Goal: Information Seeking & Learning: Learn about a topic

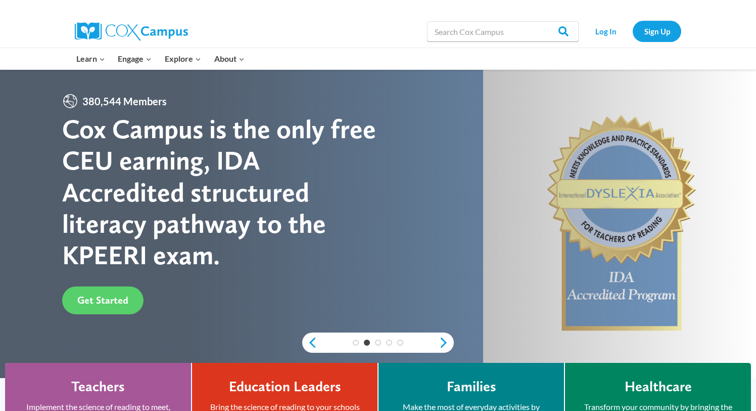
click at [133, 200] on div "Cox Campus is the only free CEU earning, IDA Accredited structured literacy pat…" at bounding box center [220, 192] width 316 height 158
click at [98, 297] on span "Get Started" at bounding box center [102, 300] width 51 height 12
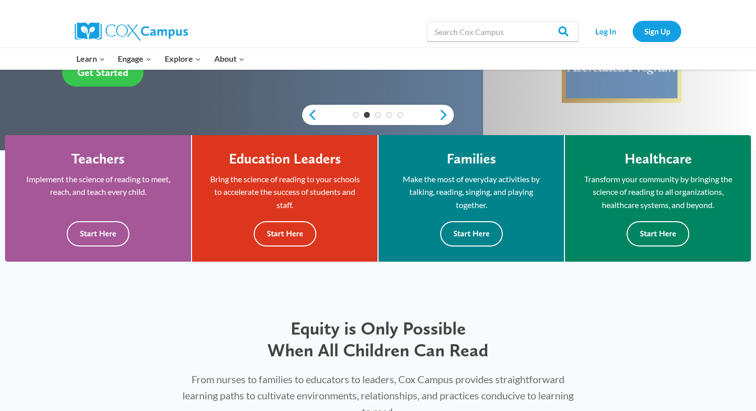
scroll to position [245, 0]
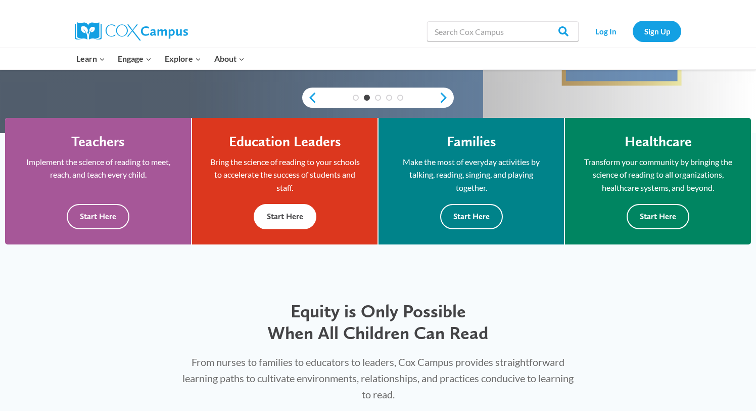
click at [291, 217] on button "Start Here" at bounding box center [285, 216] width 63 height 25
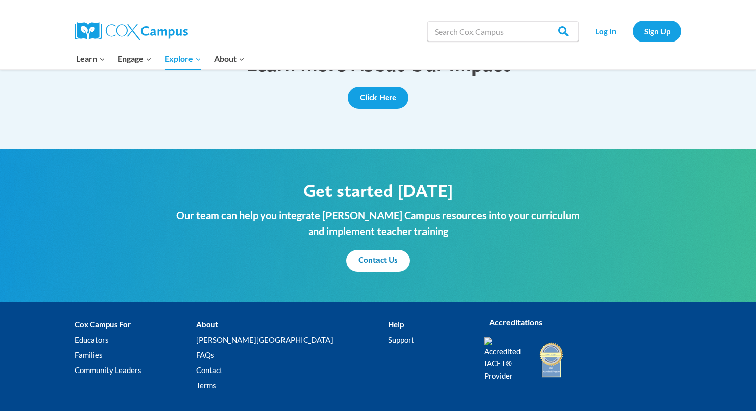
scroll to position [1173, 0]
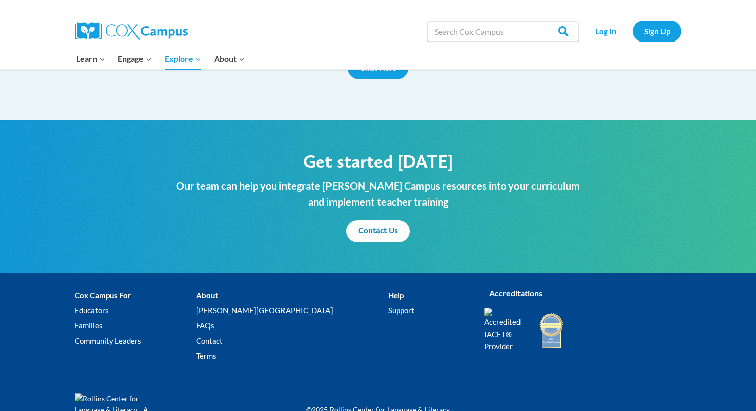
click at [98, 303] on link "Educators" at bounding box center [135, 310] width 121 height 15
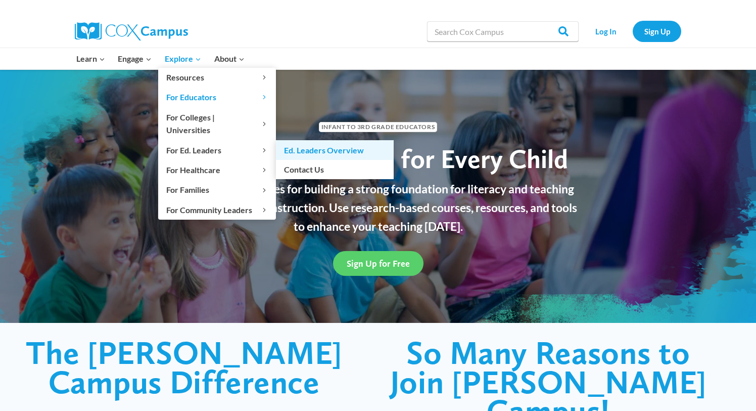
click at [301, 140] on link "Ed. Leaders Overview" at bounding box center [335, 149] width 118 height 19
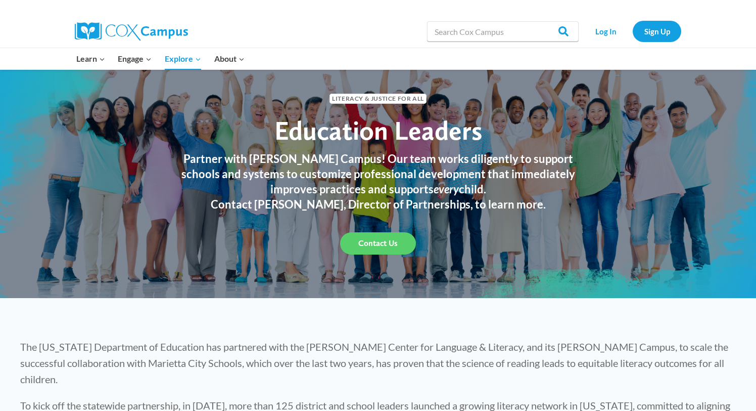
scroll to position [27, 0]
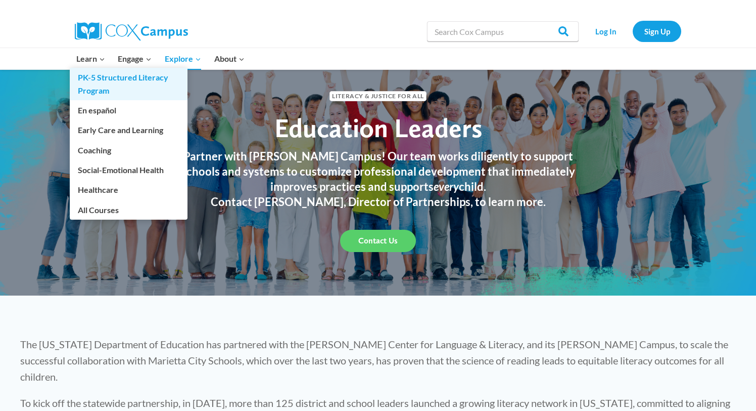
click at [102, 84] on link "PK-5 Structured Literacy Program" at bounding box center [129, 84] width 118 height 32
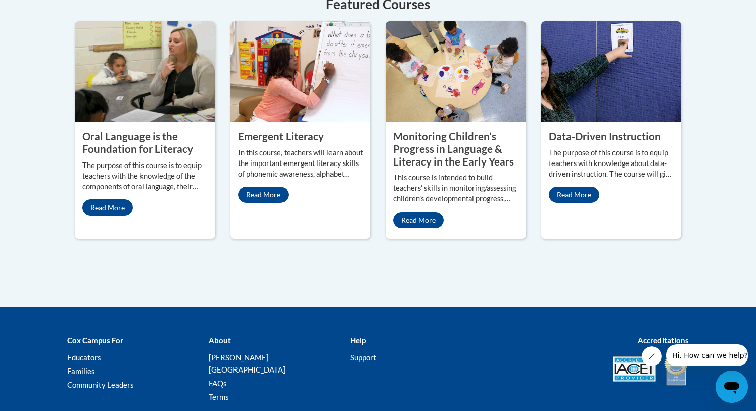
scroll to position [489, 0]
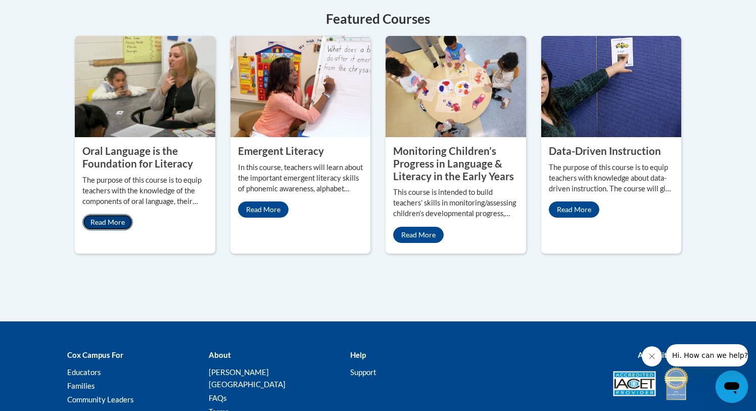
click at [117, 219] on link "Read More" at bounding box center [107, 222] width 51 height 16
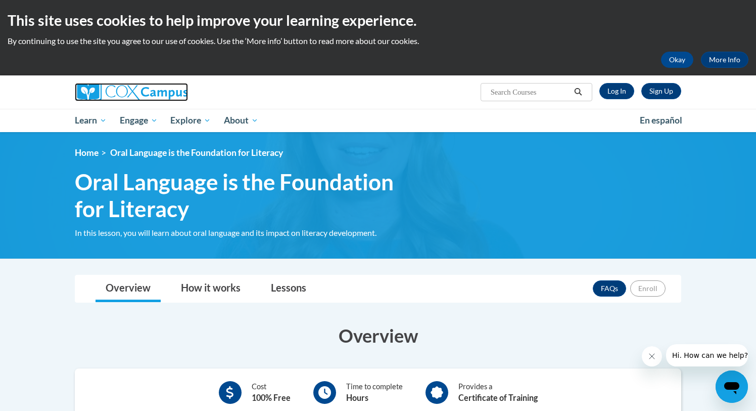
click at [127, 92] on img at bounding box center [131, 92] width 113 height 18
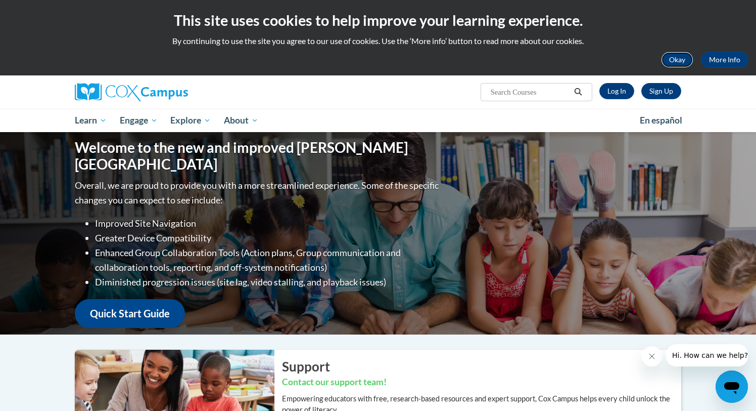
click at [676, 63] on button "Okay" at bounding box center [677, 60] width 32 height 16
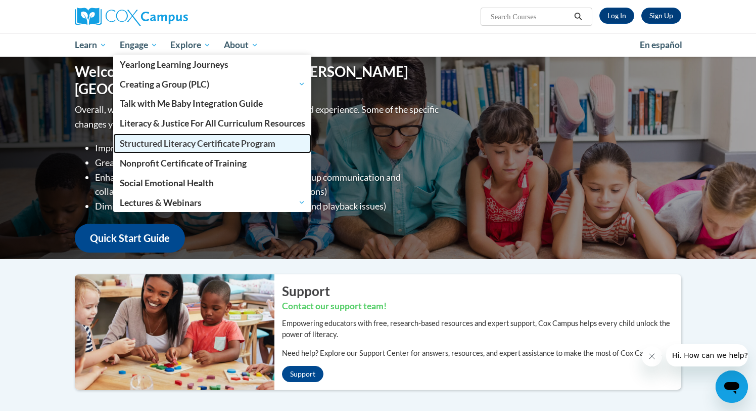
click at [181, 144] on span "Structured Literacy Certificate Program" at bounding box center [198, 143] width 156 height 11
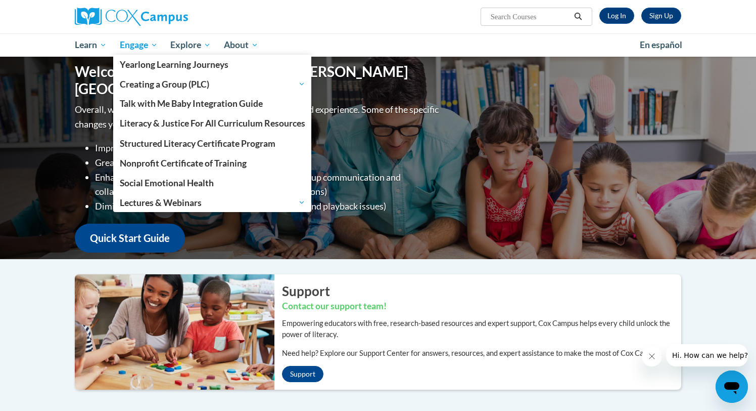
click at [154, 45] on span "Engage" at bounding box center [139, 45] width 38 height 12
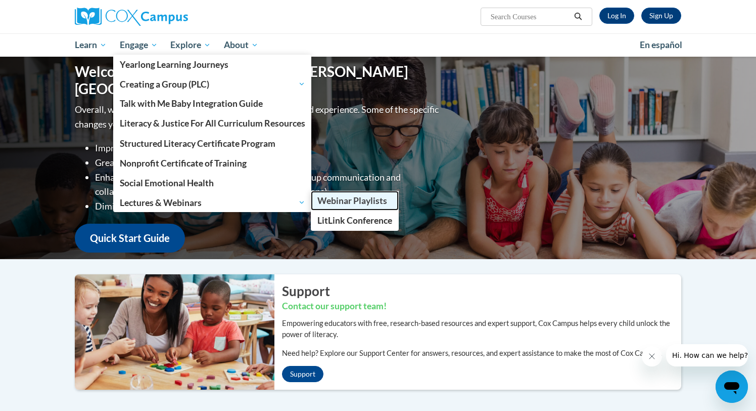
click at [344, 206] on span "Webinar Playlists" at bounding box center [352, 200] width 70 height 11
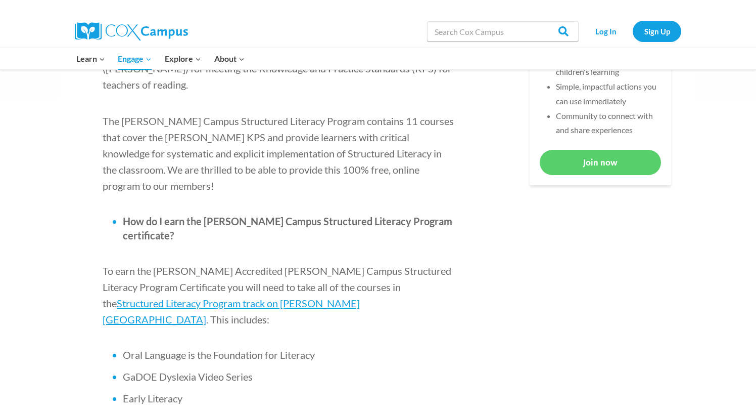
scroll to position [504, 0]
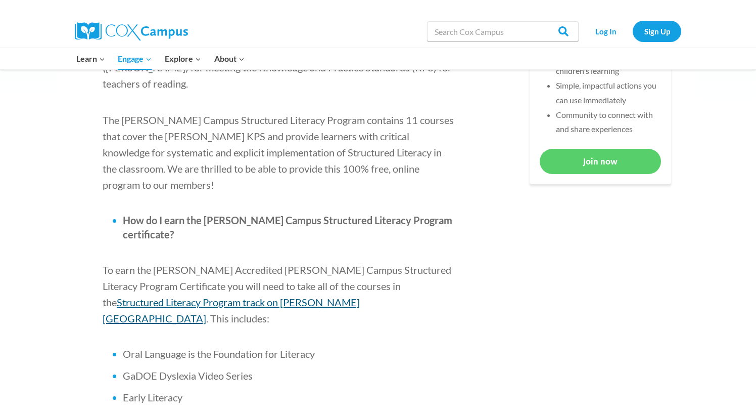
click at [360, 296] on span "Structured Literacy Program track on [PERSON_NAME][GEOGRAPHIC_DATA]" at bounding box center [231, 310] width 257 height 28
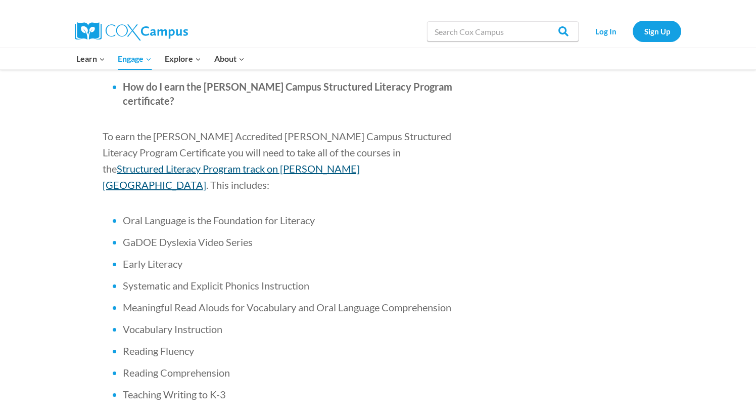
scroll to position [632, 0]
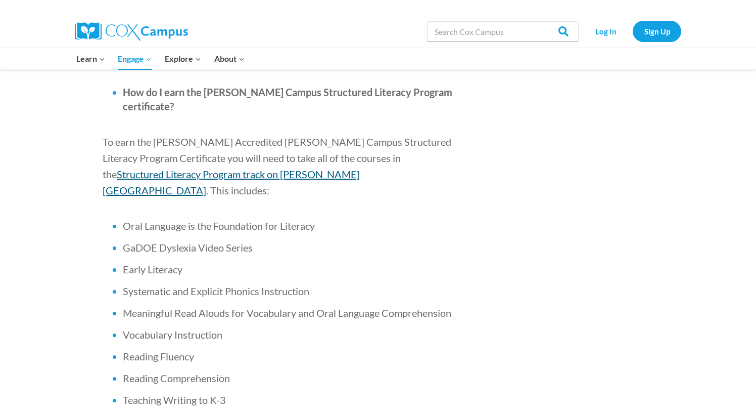
click at [360, 168] on span "Structured Literacy Program track on [PERSON_NAME][GEOGRAPHIC_DATA]" at bounding box center [231, 182] width 257 height 28
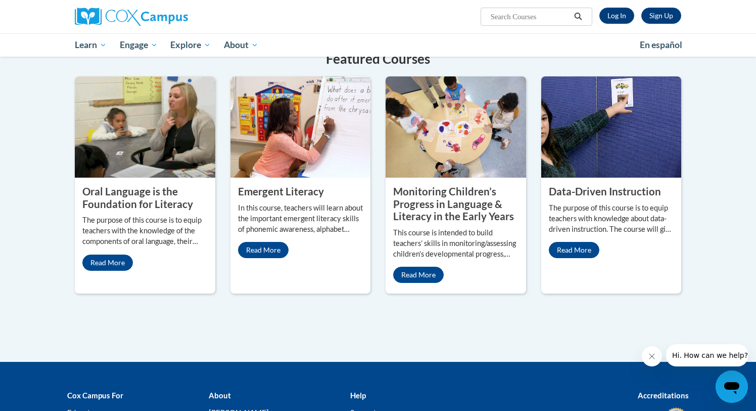
scroll to position [376, 0]
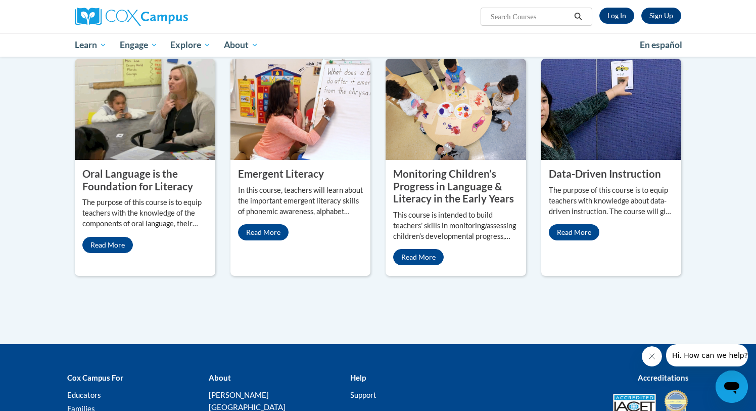
scroll to position [394, 0]
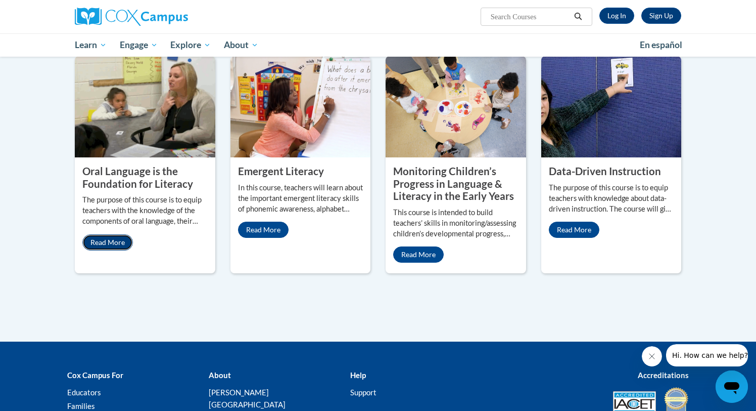
click at [119, 244] on link "Read More" at bounding box center [107, 242] width 51 height 16
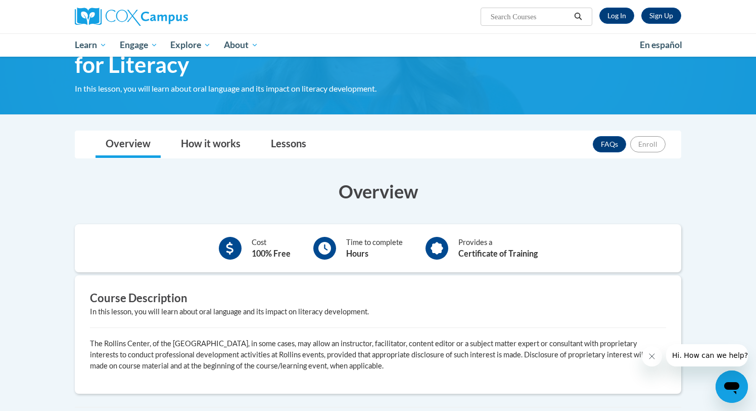
scroll to position [88, 0]
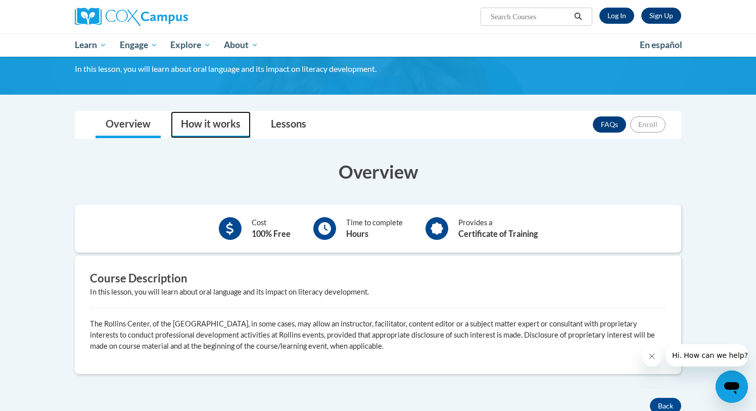
click at [226, 127] on link "How it works" at bounding box center [211, 124] width 80 height 27
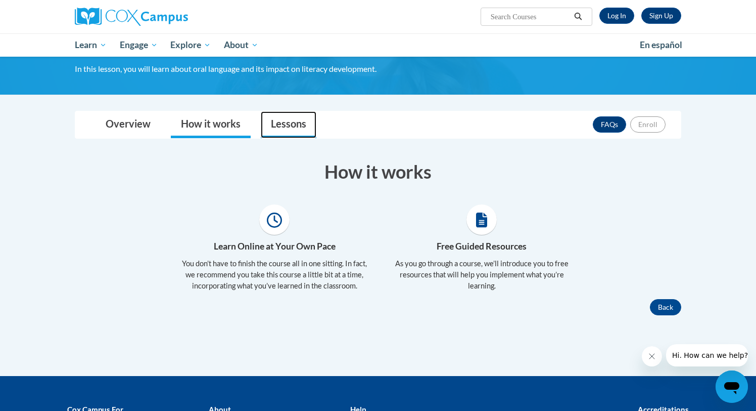
click at [289, 123] on link "Lessons" at bounding box center [289, 124] width 56 height 27
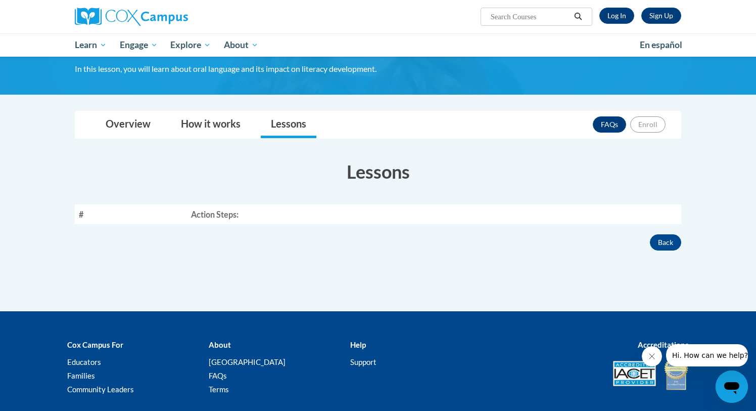
click at [228, 217] on th "Action Steps:" at bounding box center [434, 214] width 494 height 20
click at [667, 241] on button "Back" at bounding box center [665, 242] width 31 height 16
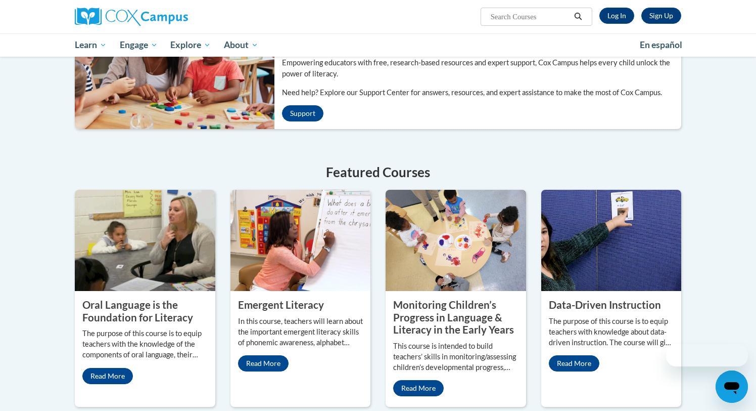
scroll to position [394, 0]
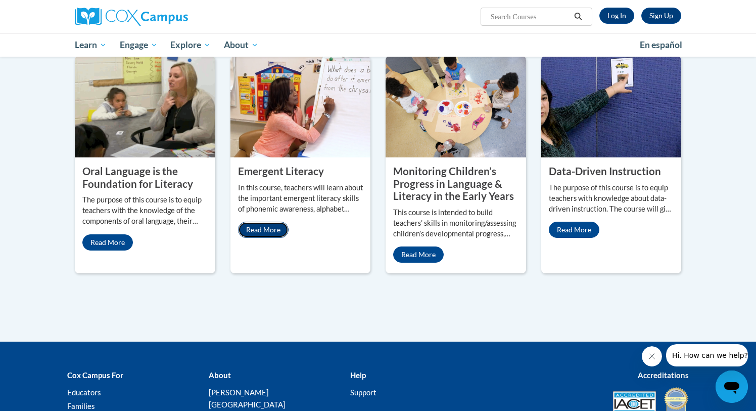
click at [278, 230] on link "Read More" at bounding box center [263, 229] width 51 height 16
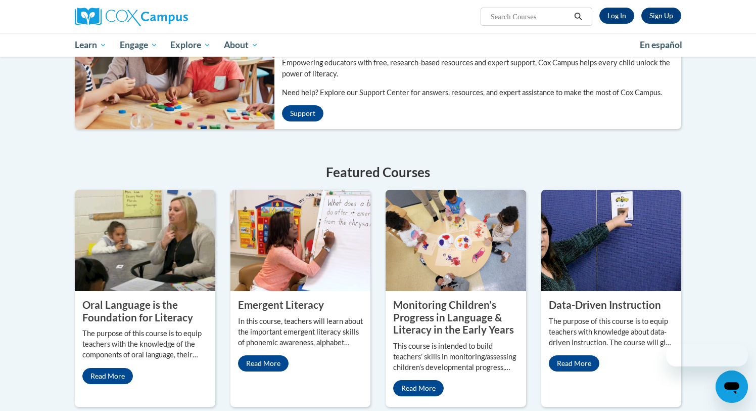
scroll to position [394, 0]
